Goal: Communication & Community: Answer question/provide support

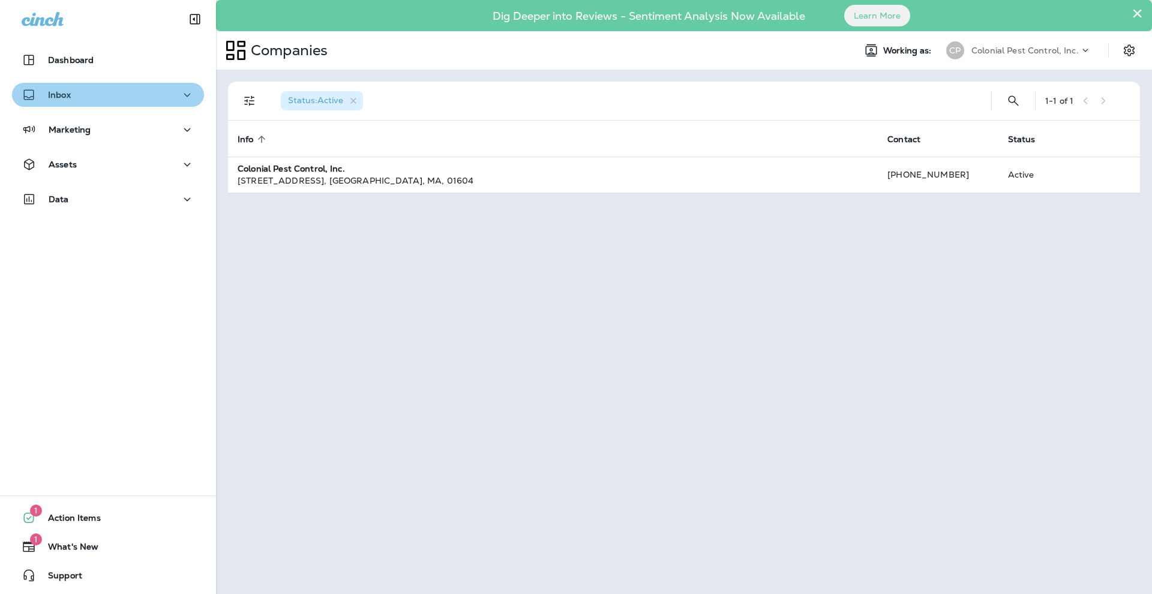
click at [98, 94] on div "Inbox" at bounding box center [108, 95] width 173 height 15
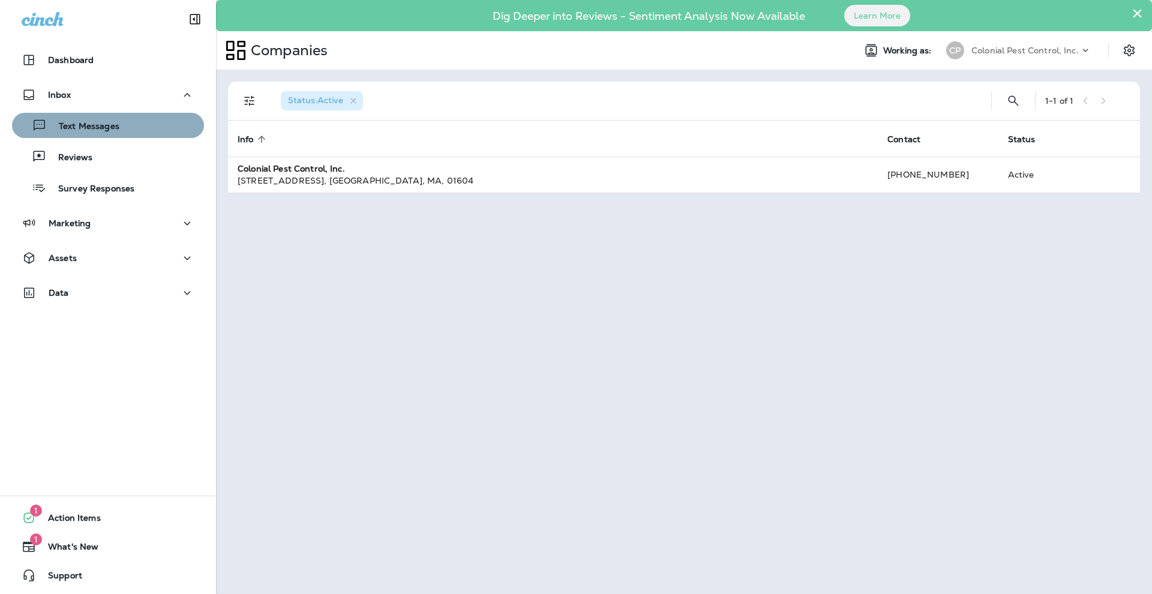
click at [100, 126] on p "Text Messages" at bounding box center [83, 126] width 73 height 11
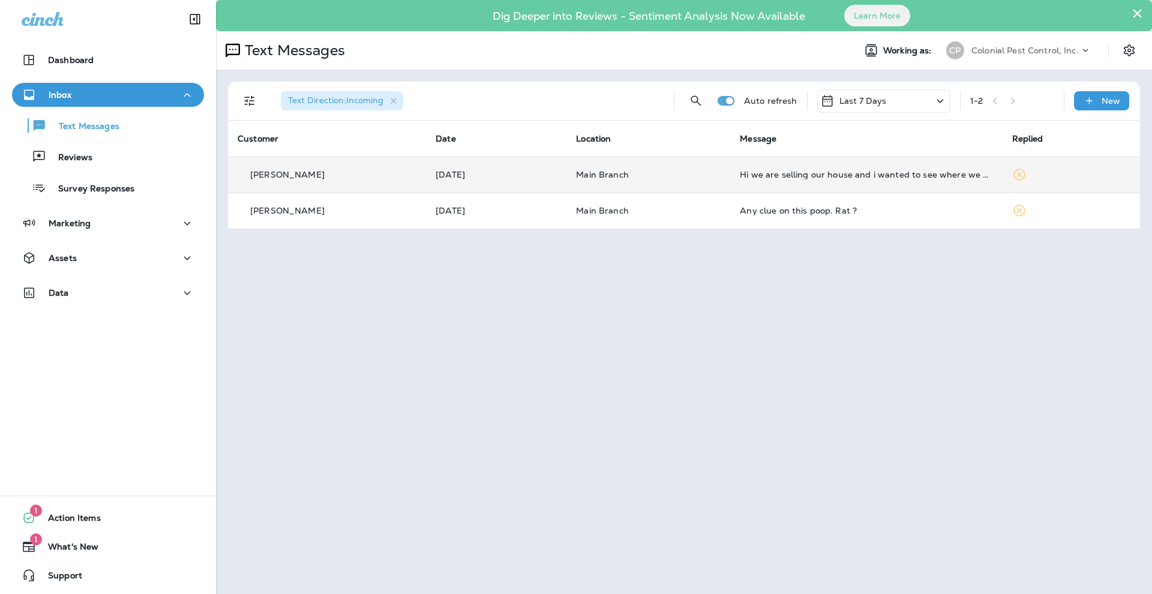
click at [578, 167] on td "Main Branch" at bounding box center [649, 175] width 164 height 36
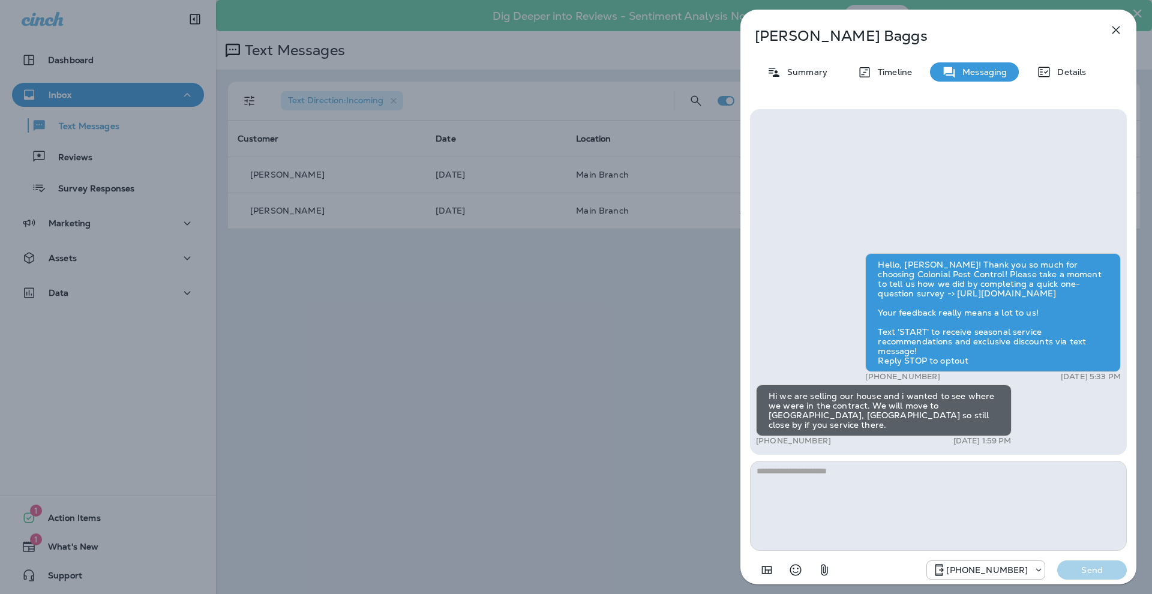
click at [808, 39] on p "[PERSON_NAME]" at bounding box center [919, 36] width 328 height 17
click at [794, 73] on p "Summary" at bounding box center [804, 72] width 46 height 10
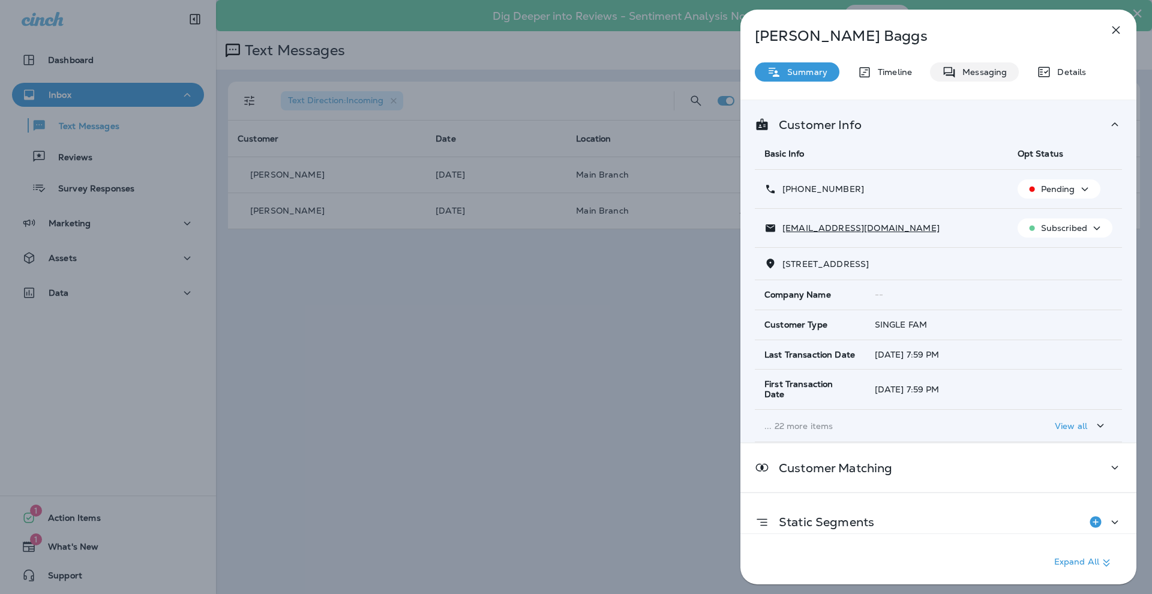
click at [976, 67] on p "Messaging" at bounding box center [982, 72] width 50 height 10
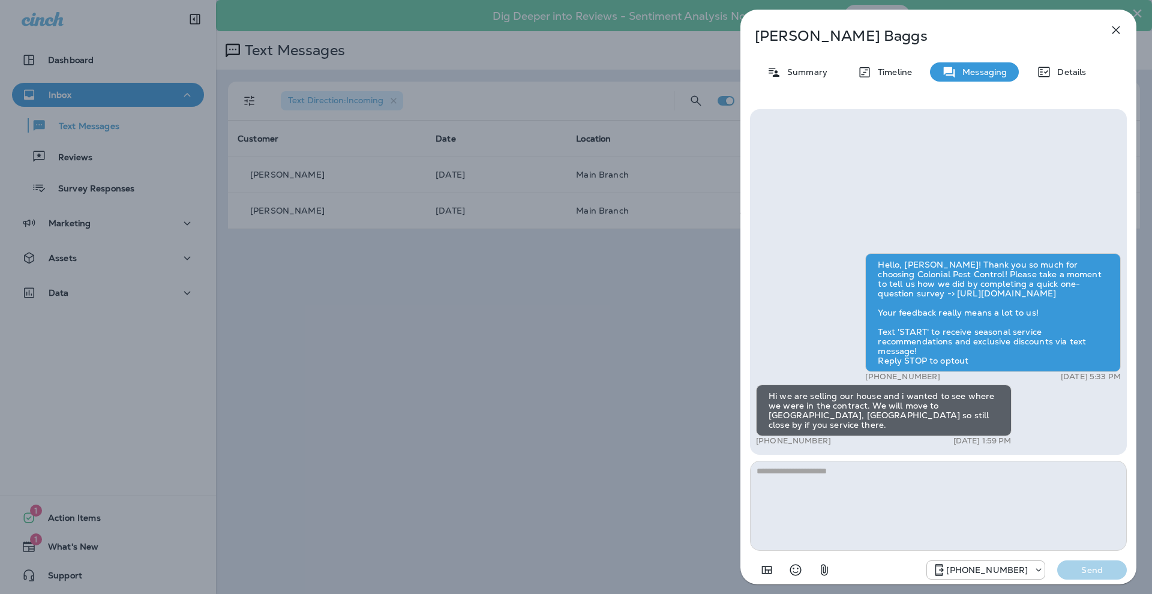
click at [898, 483] on textarea at bounding box center [938, 506] width 377 height 90
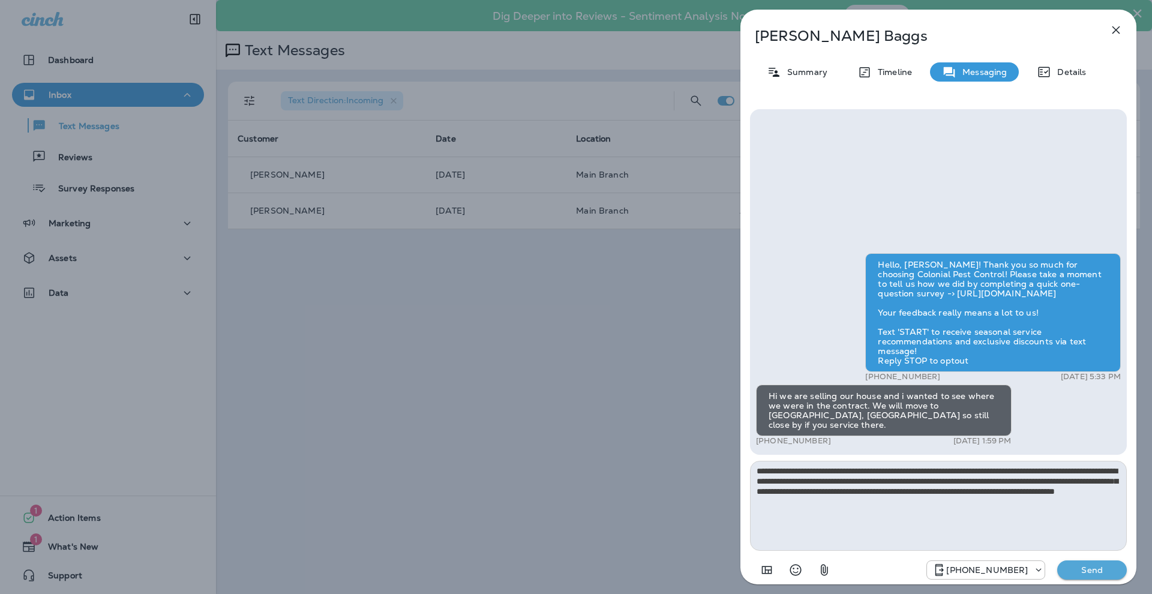
type textarea "**********"
click at [1076, 568] on p "Send" at bounding box center [1092, 570] width 50 height 11
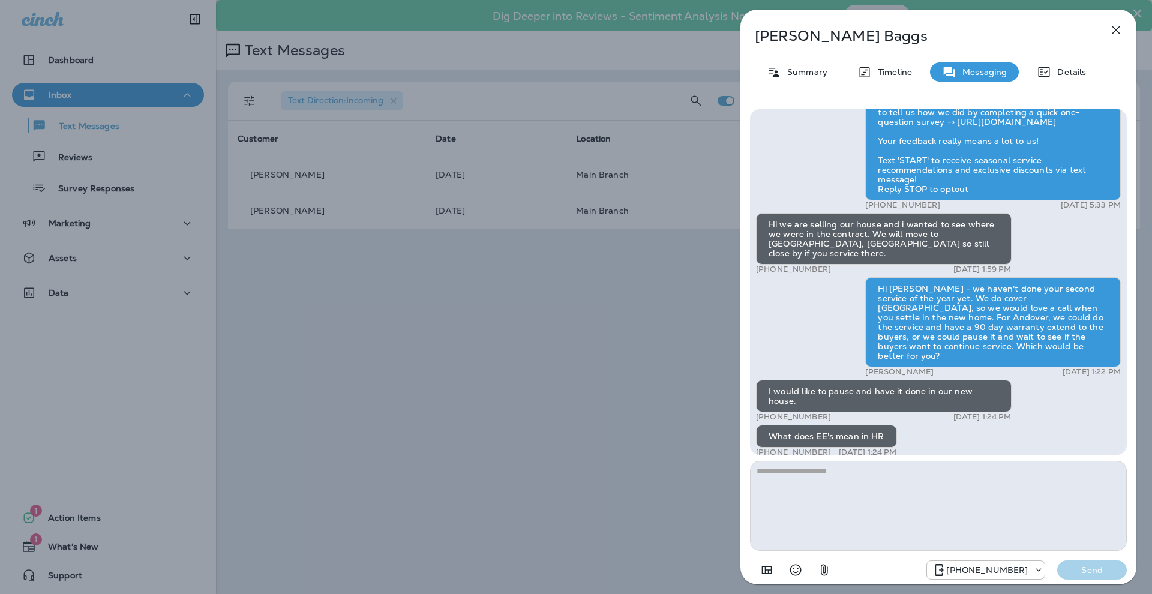
scroll to position [-10, 0]
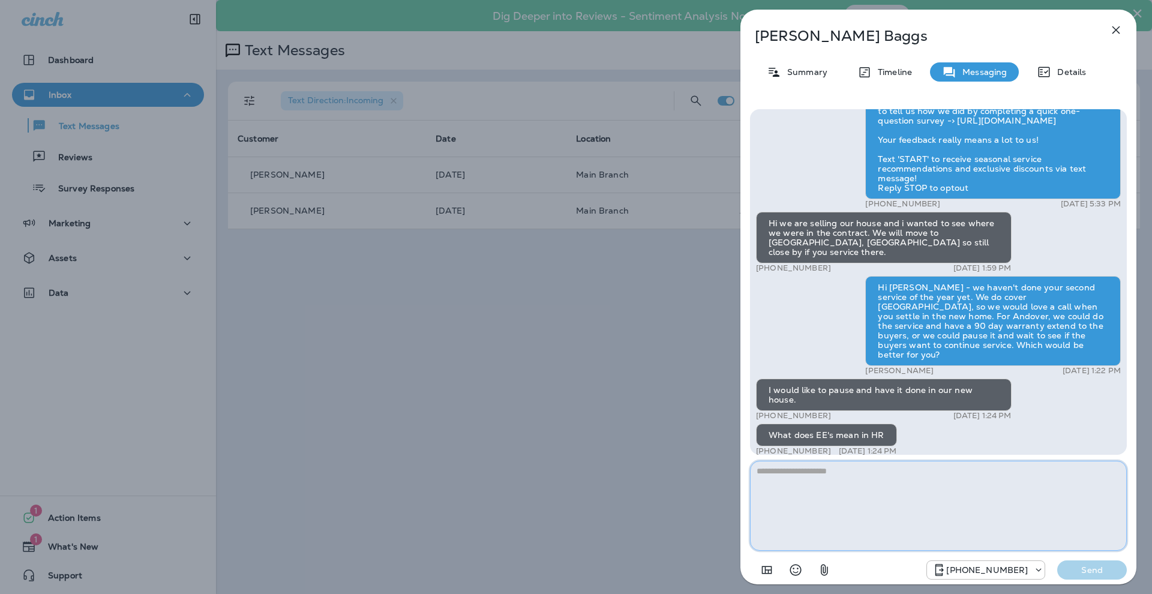
click at [889, 480] on textarea at bounding box center [938, 506] width 377 height 90
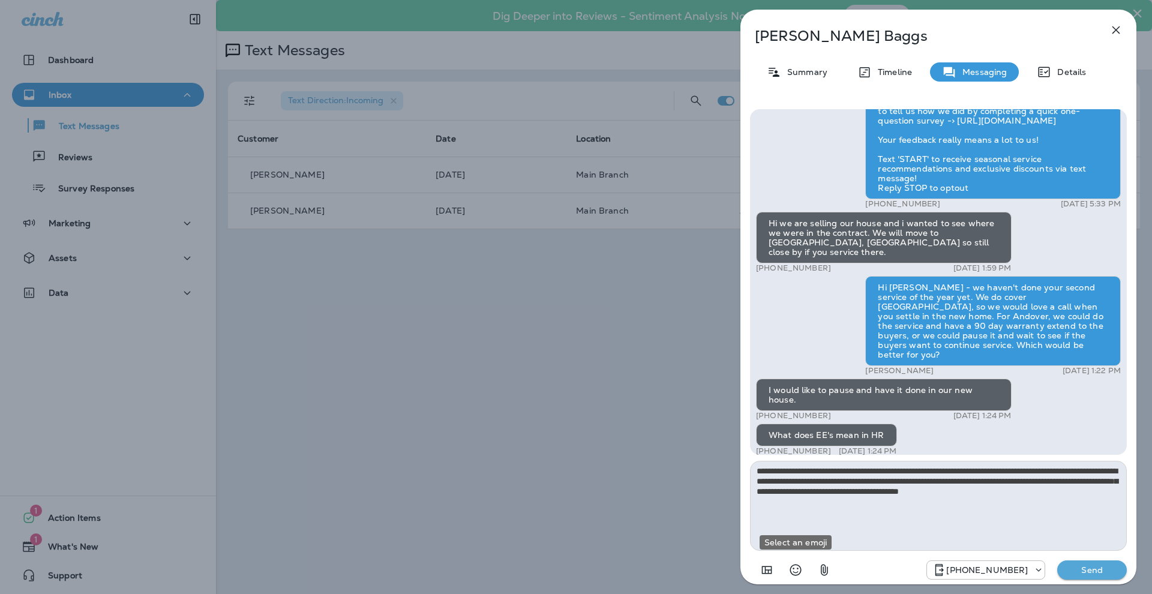
click at [797, 565] on icon "Select an emoji" at bounding box center [795, 570] width 11 height 11
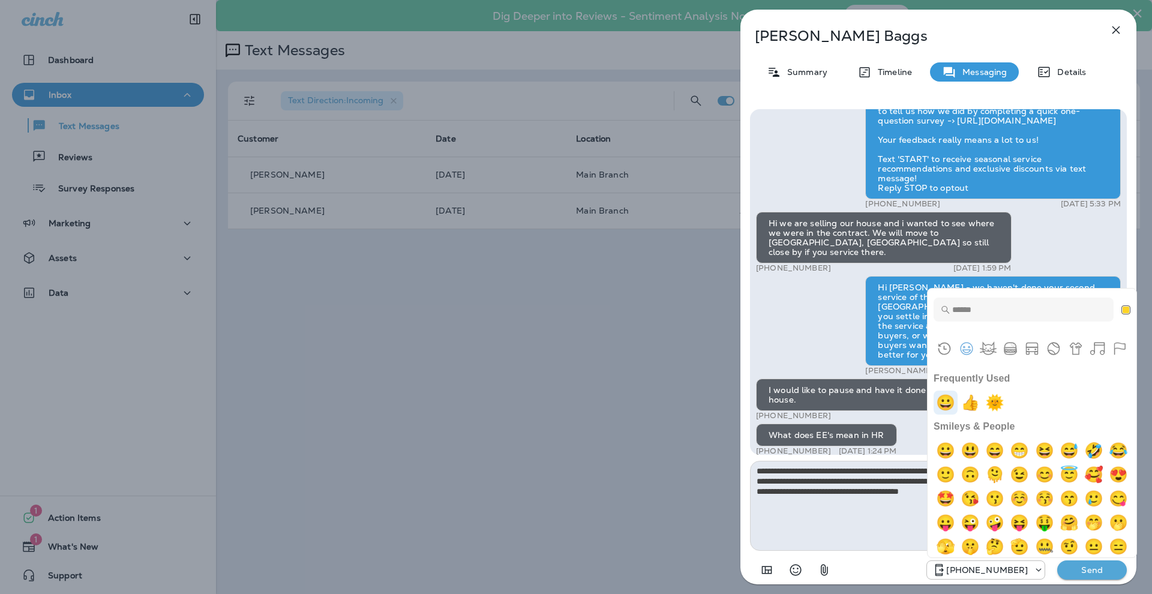
click at [944, 404] on img "grinning" at bounding box center [946, 403] width 24 height 24
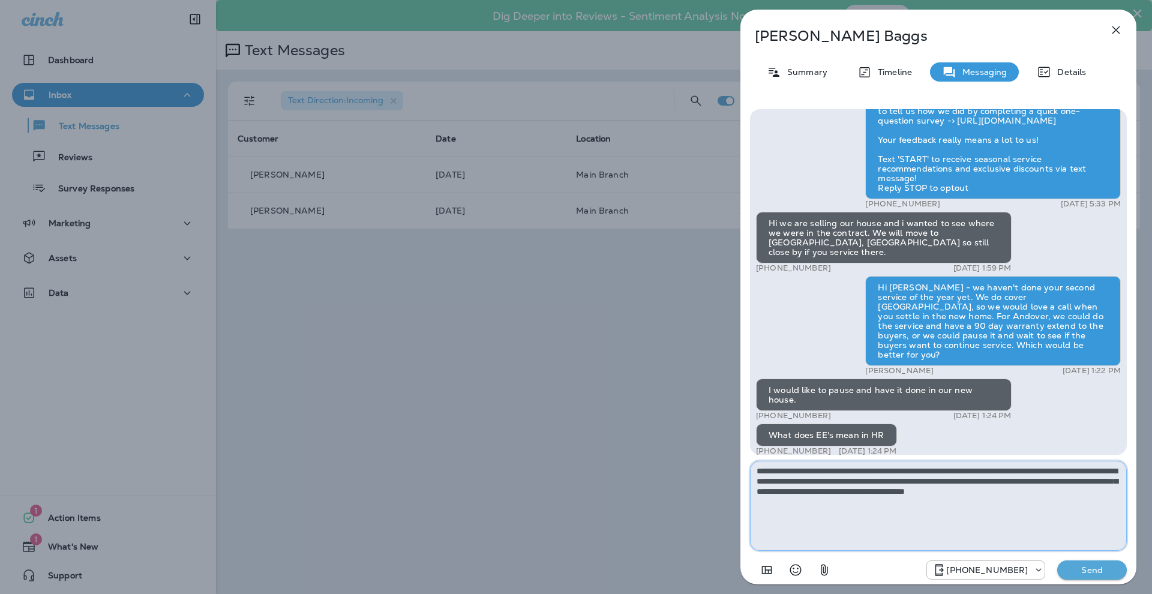
click at [1103, 512] on textarea "**********" at bounding box center [938, 506] width 377 height 90
type textarea "**********"
click at [1084, 565] on p "Send" at bounding box center [1092, 570] width 50 height 11
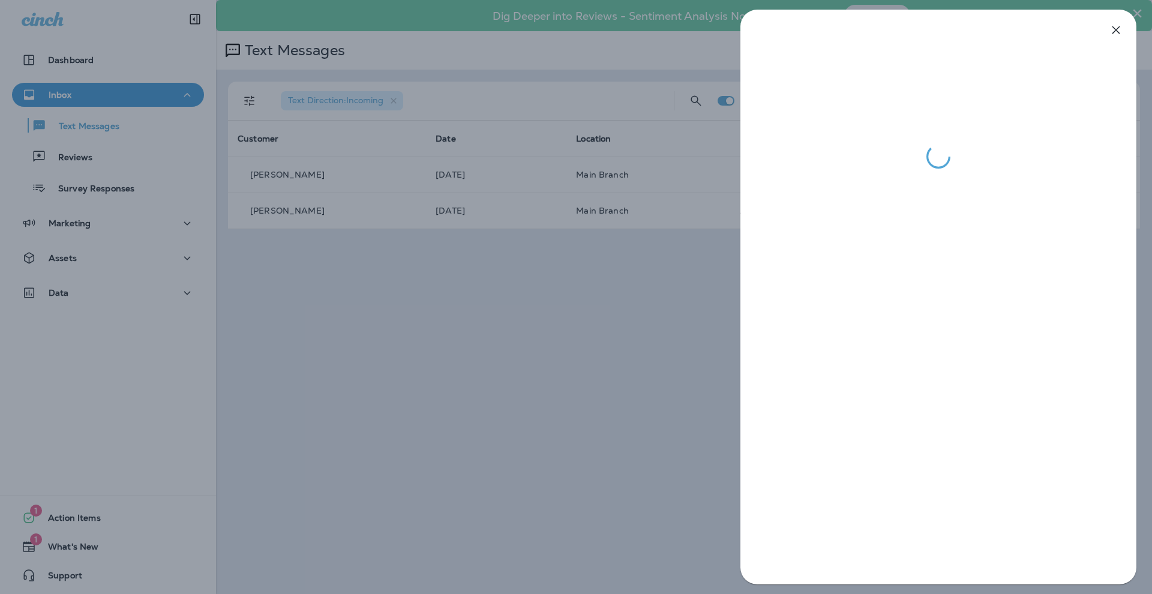
drag, startPoint x: 174, startPoint y: 191, endPoint x: 141, endPoint y: 187, distance: 33.4
click at [172, 191] on div at bounding box center [576, 297] width 1152 height 594
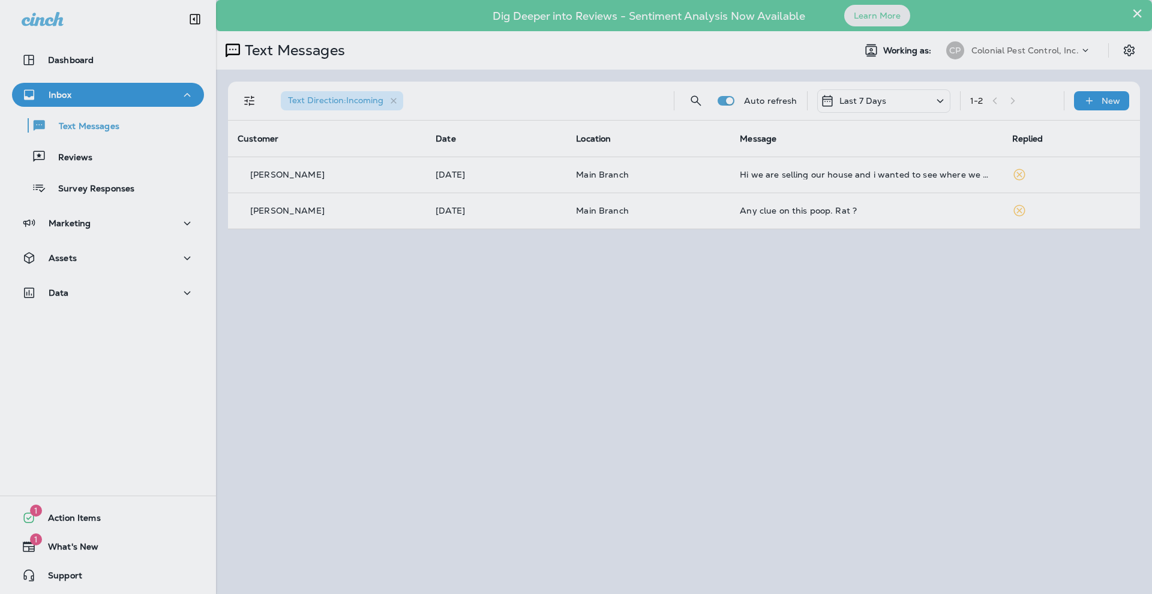
click at [135, 187] on div at bounding box center [640, 297] width 1152 height 594
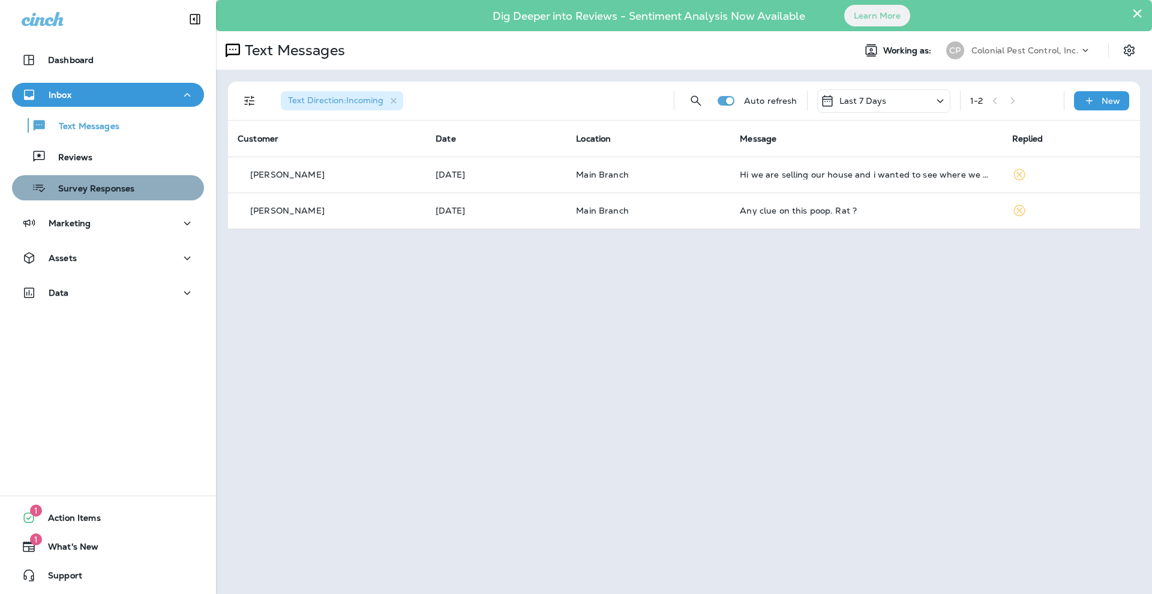
click at [118, 187] on p "Survey Responses" at bounding box center [90, 189] width 88 height 11
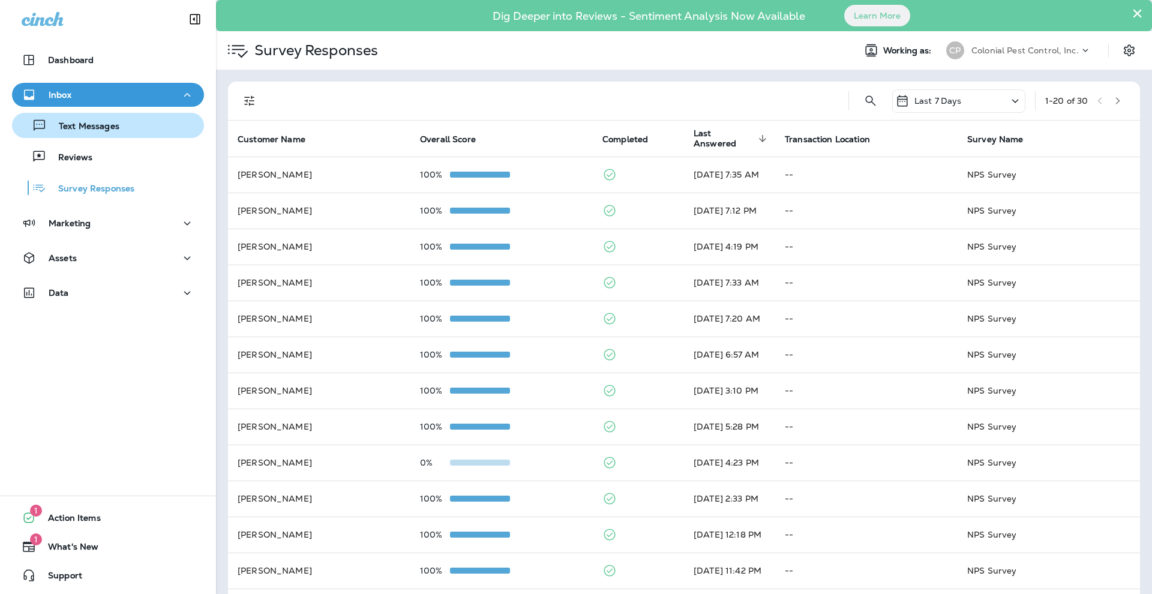
click at [100, 125] on p "Text Messages" at bounding box center [83, 126] width 73 height 11
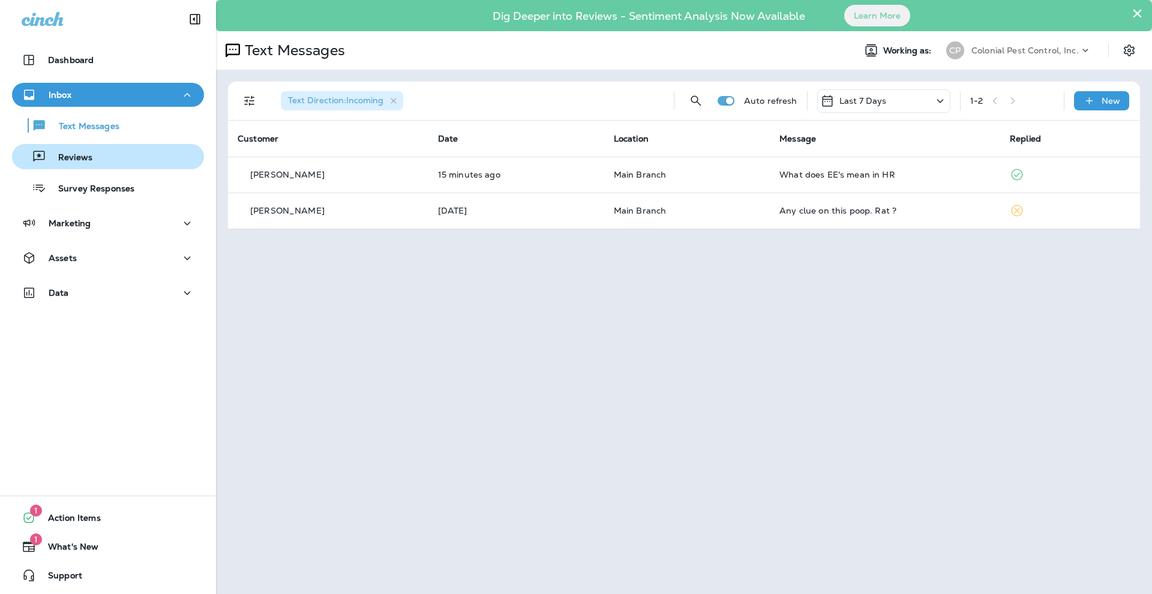
click at [115, 152] on div "Reviews" at bounding box center [108, 157] width 182 height 18
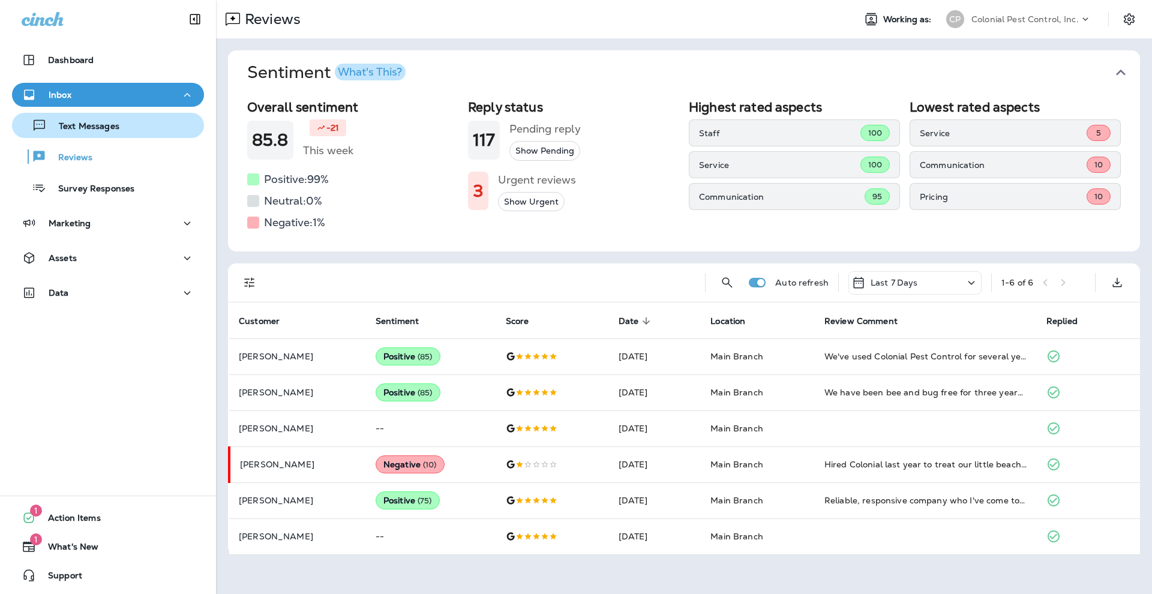
click at [119, 130] on p "Text Messages" at bounding box center [83, 126] width 73 height 11
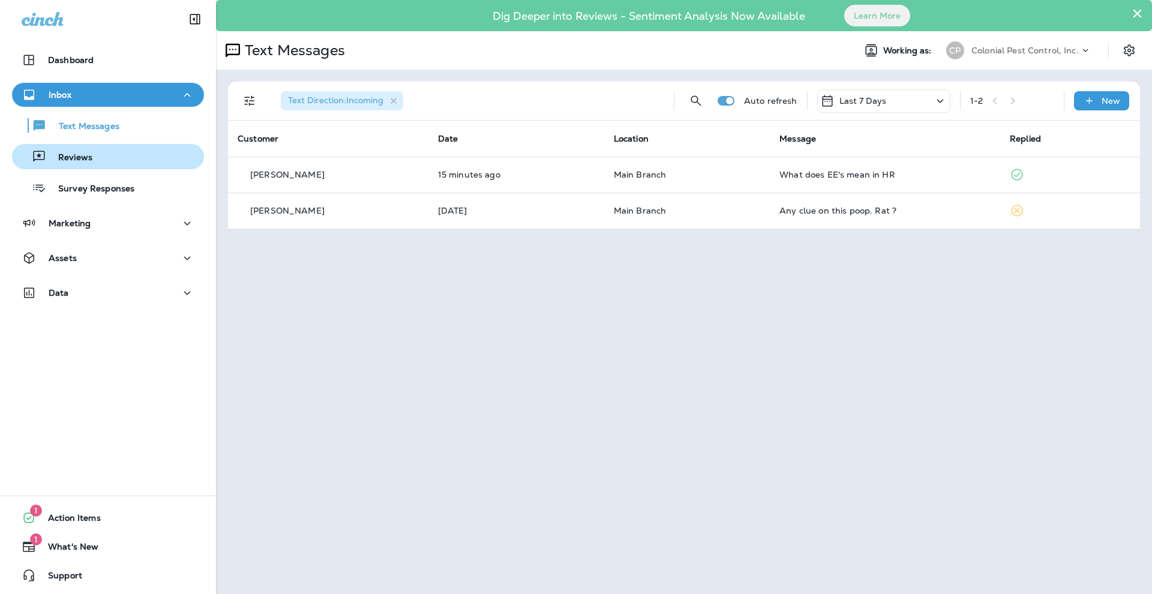
click at [112, 163] on div "Reviews" at bounding box center [108, 157] width 182 height 18
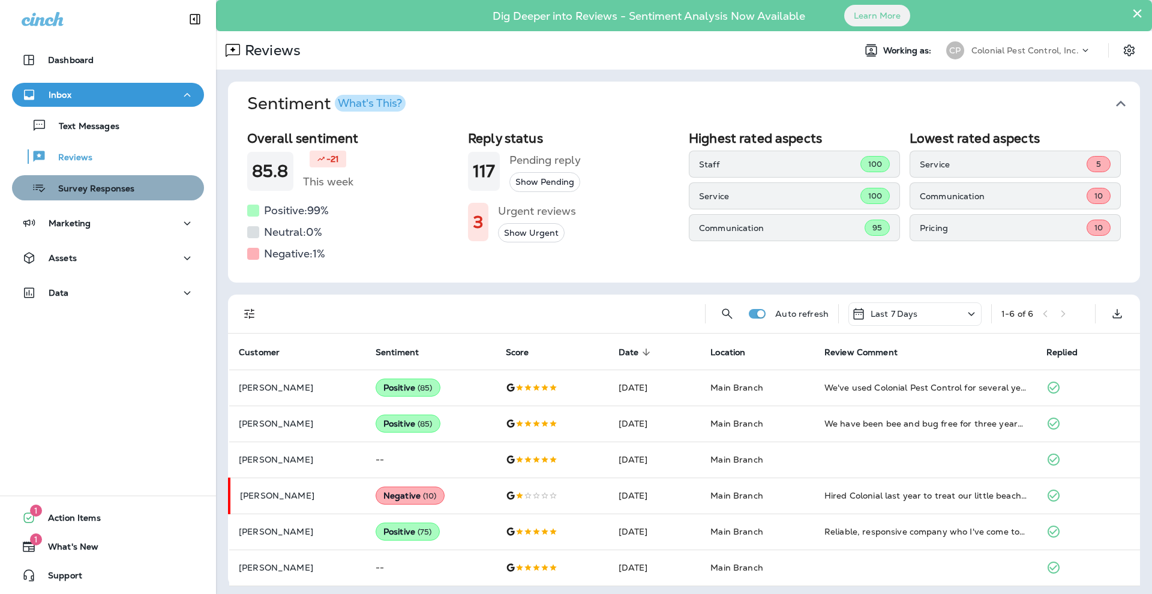
click at [121, 191] on p "Survey Responses" at bounding box center [90, 189] width 88 height 11
